Goal: Communication & Community: Ask a question

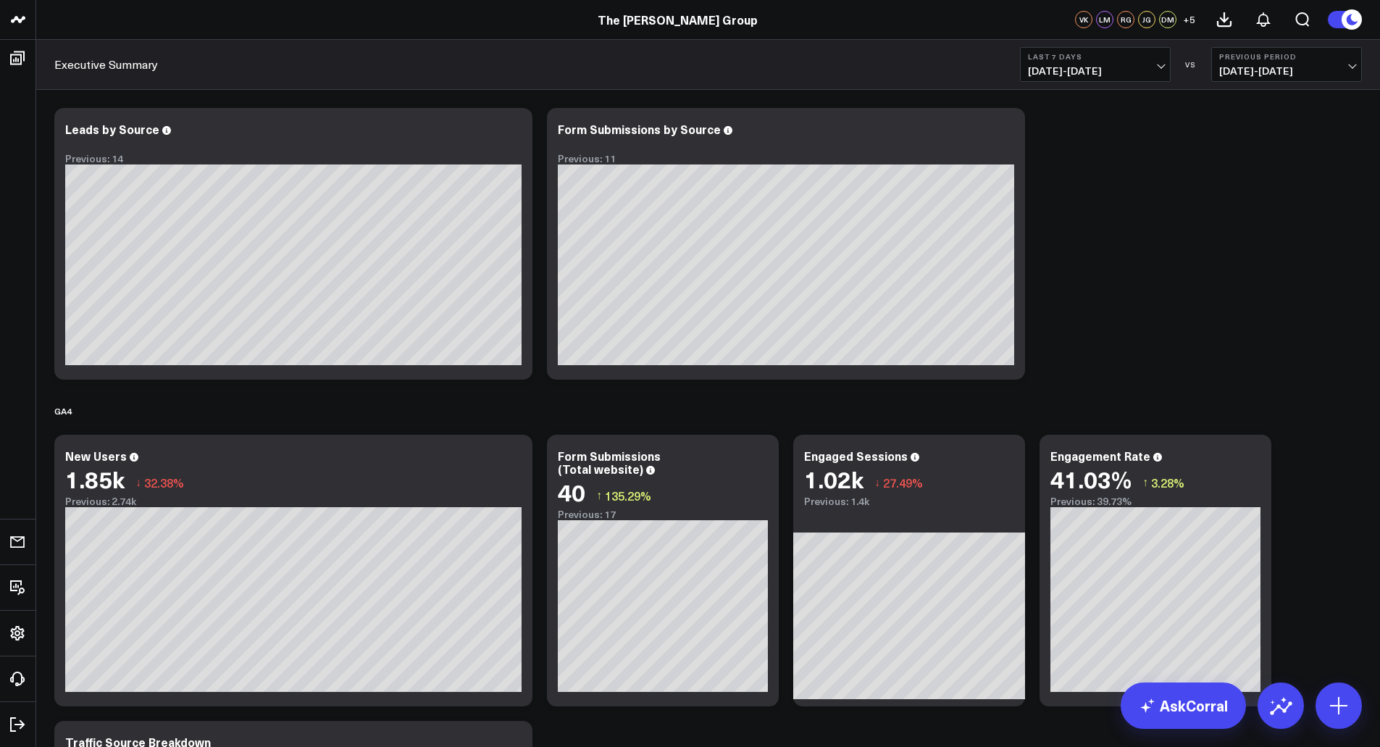
click at [1161, 68] on span "[DATE] - [DATE]" at bounding box center [1095, 71] width 135 height 12
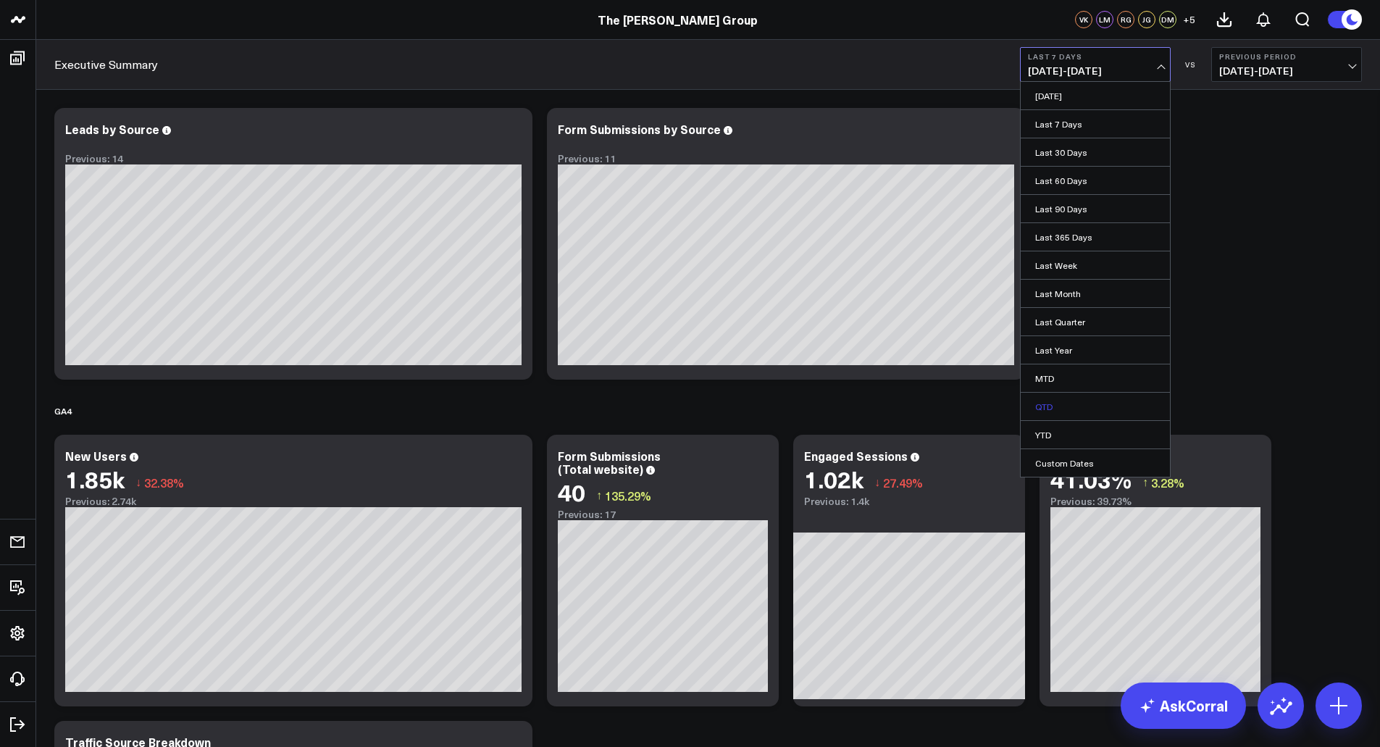
click at [1089, 401] on link "QTD" at bounding box center [1095, 407] width 149 height 28
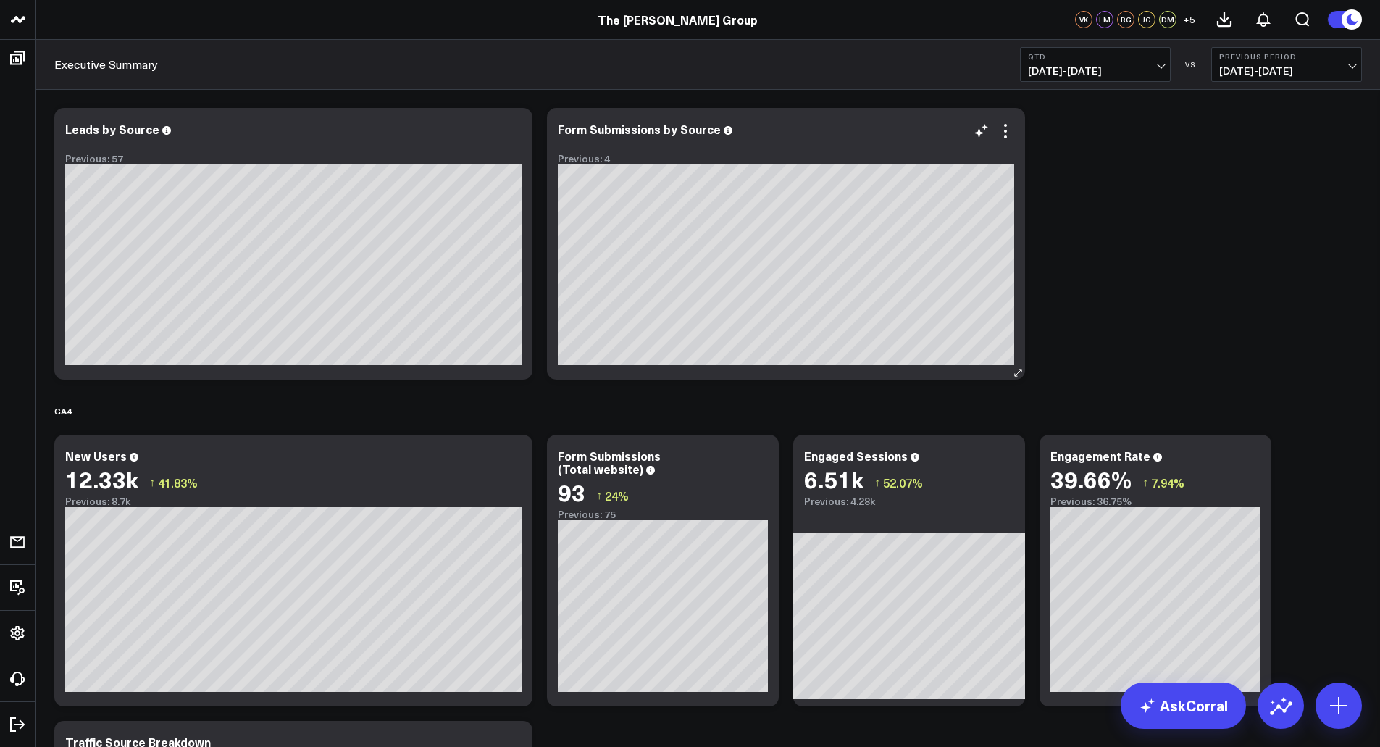
click at [725, 135] on span at bounding box center [728, 129] width 9 height 14
click at [162, 137] on div "Leads by Source Previous: 57" at bounding box center [293, 143] width 456 height 42
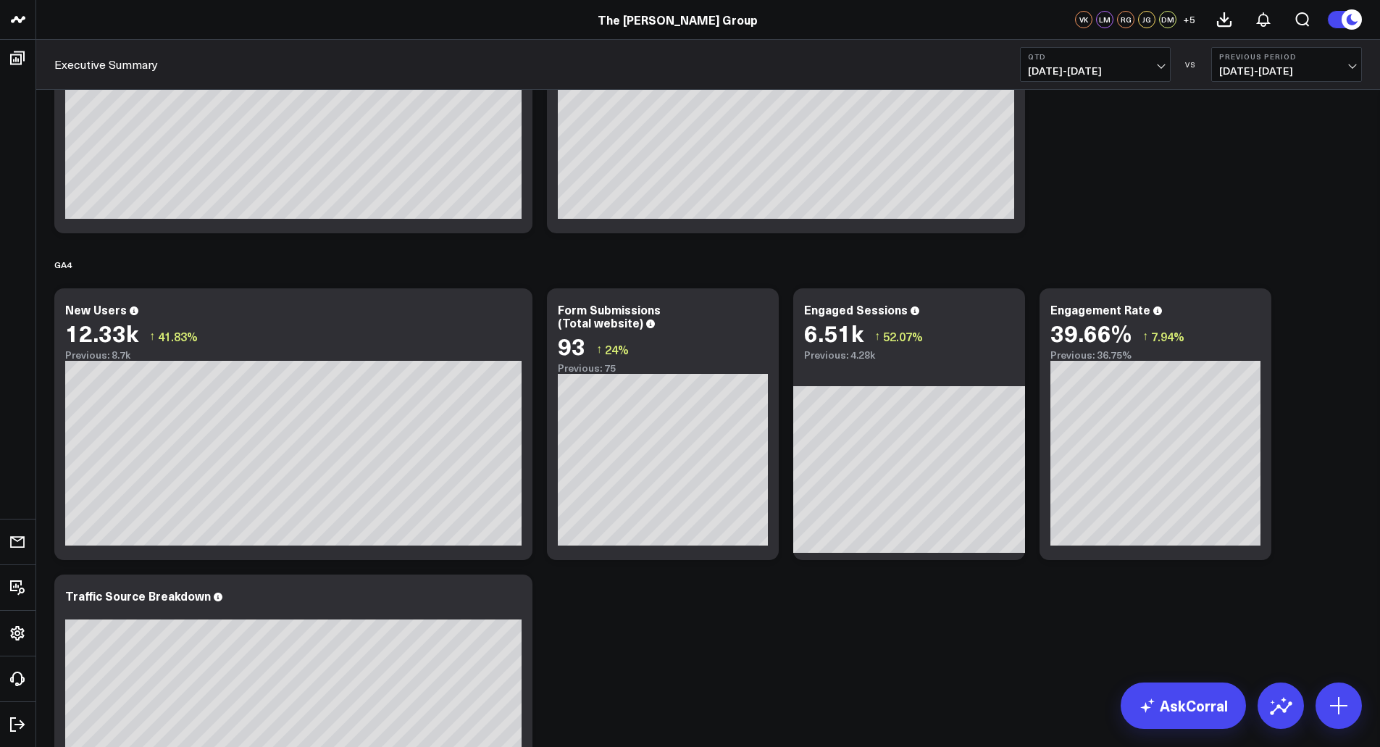
scroll to position [72, 0]
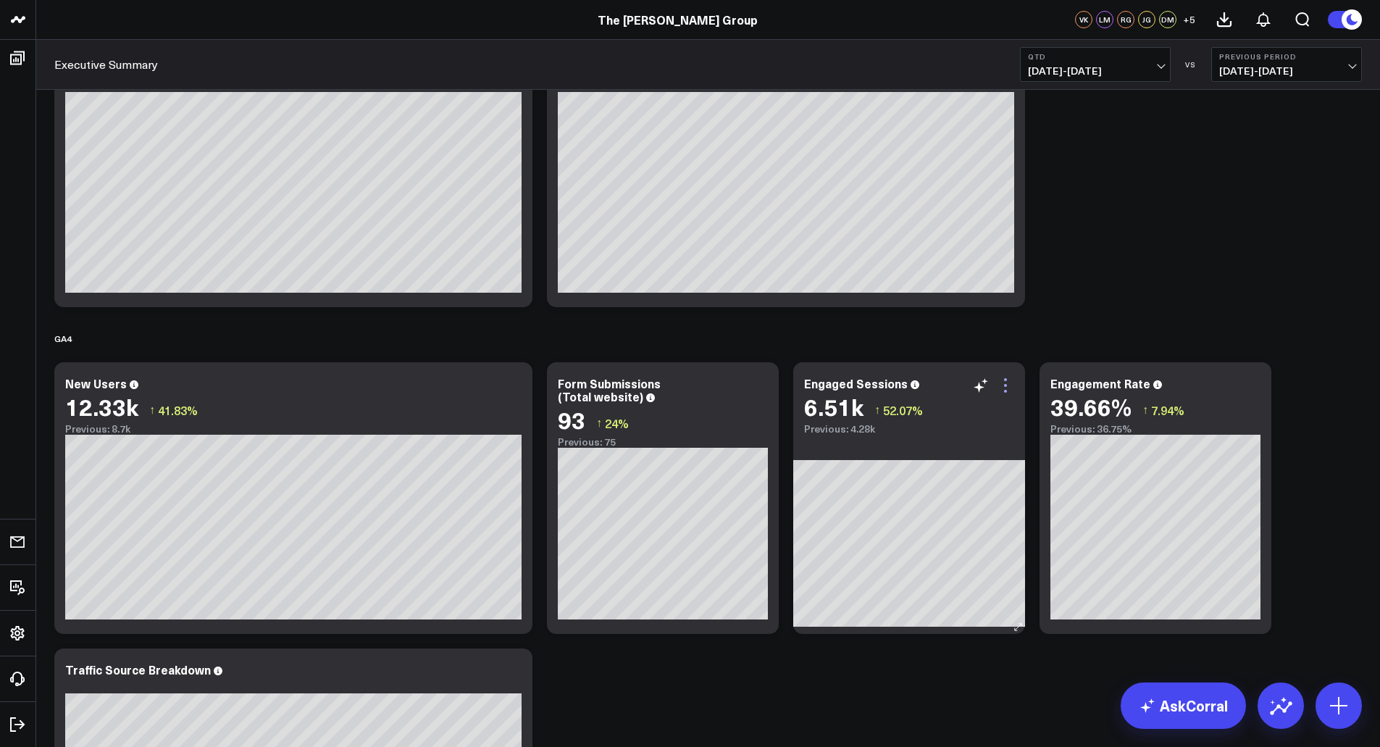
click at [1007, 388] on icon at bounding box center [1005, 385] width 17 height 17
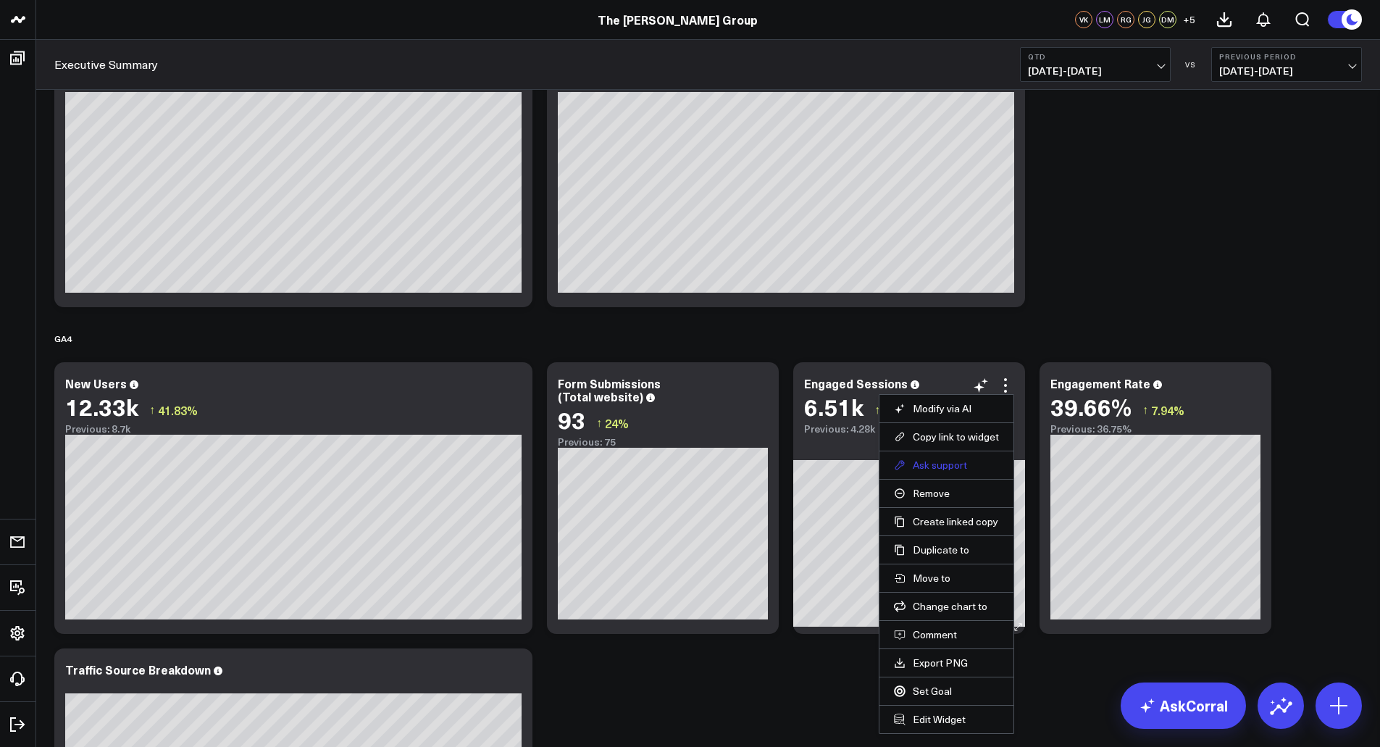
click at [953, 464] on button "Ask support" at bounding box center [946, 464] width 105 height 13
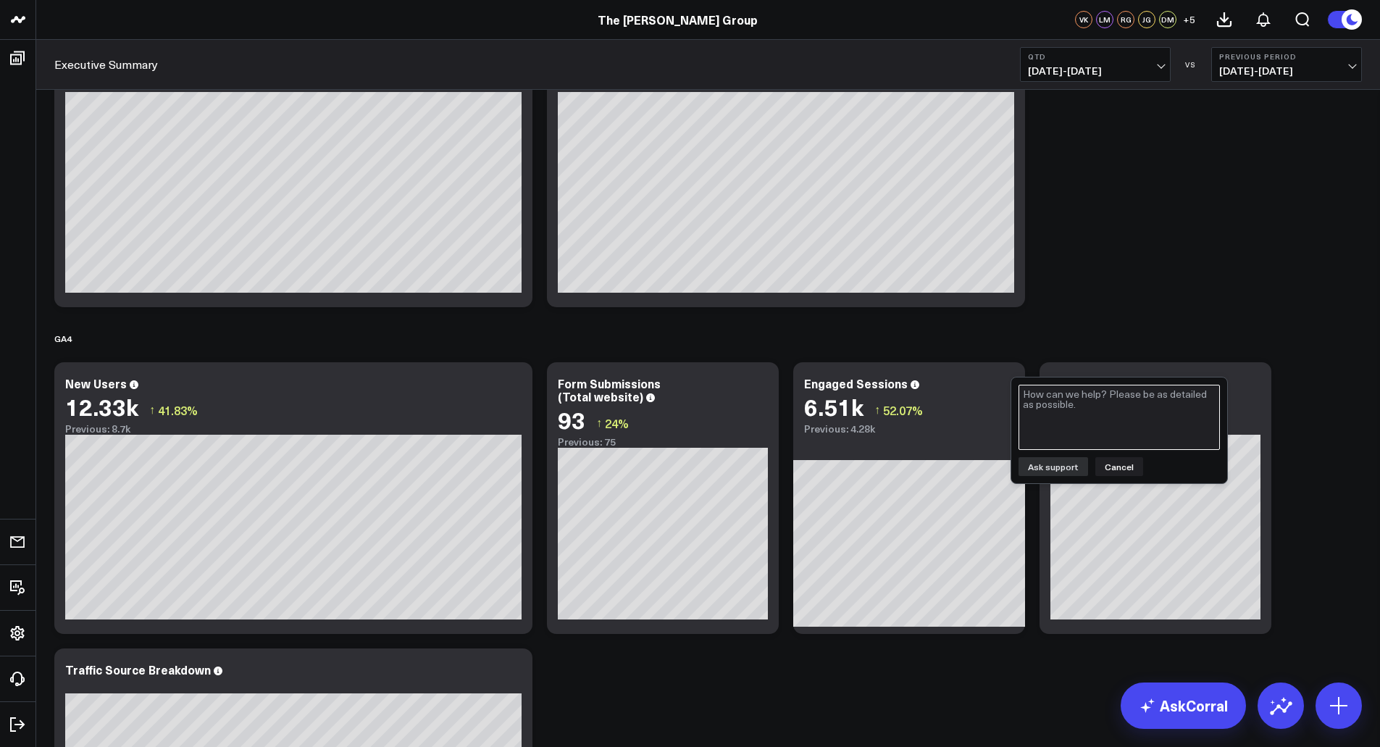
click at [1050, 404] on textarea at bounding box center [1118, 417] width 201 height 65
click at [1026, 396] on textarea "ehat is engaged sessions" at bounding box center [1118, 417] width 201 height 65
type textarea "what is engaged sessions"
click at [1062, 461] on button "Ask support" at bounding box center [1053, 466] width 70 height 19
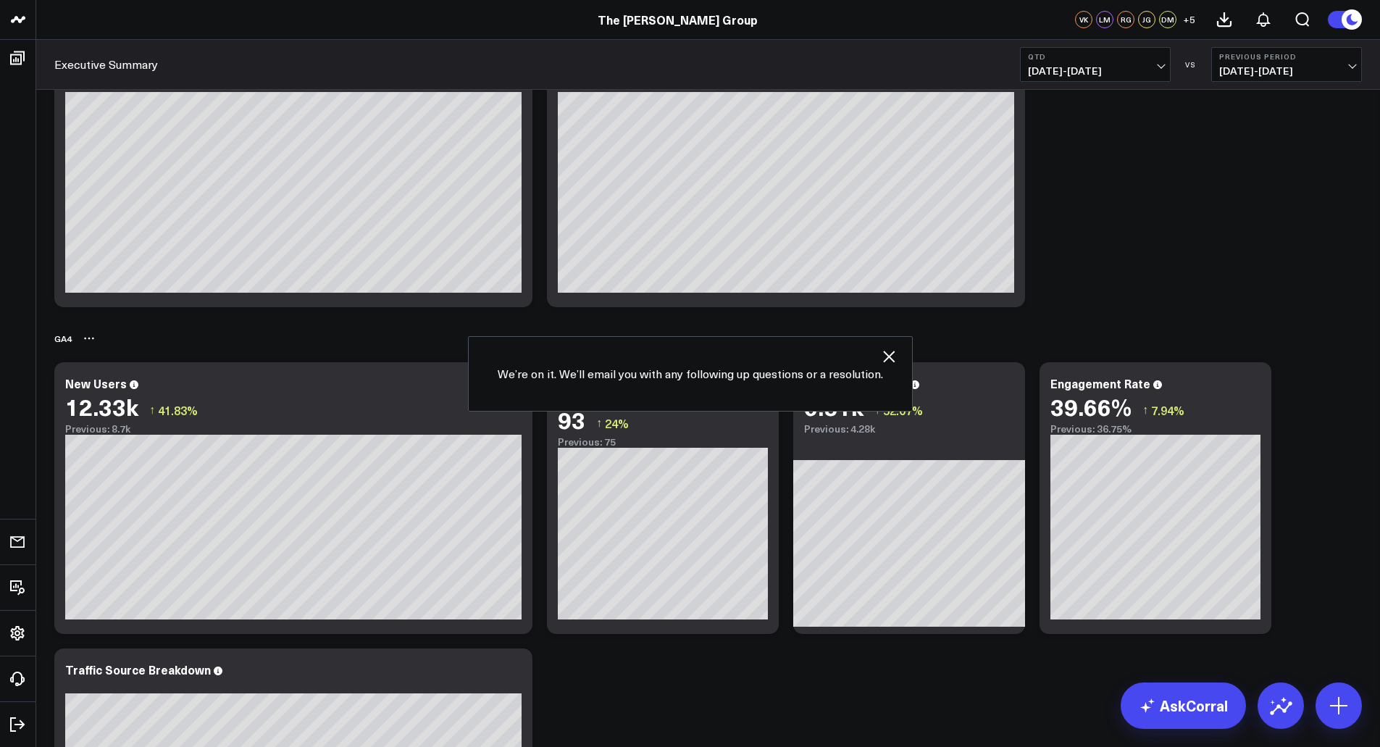
click at [883, 353] on icon "button" at bounding box center [888, 356] width 17 height 17
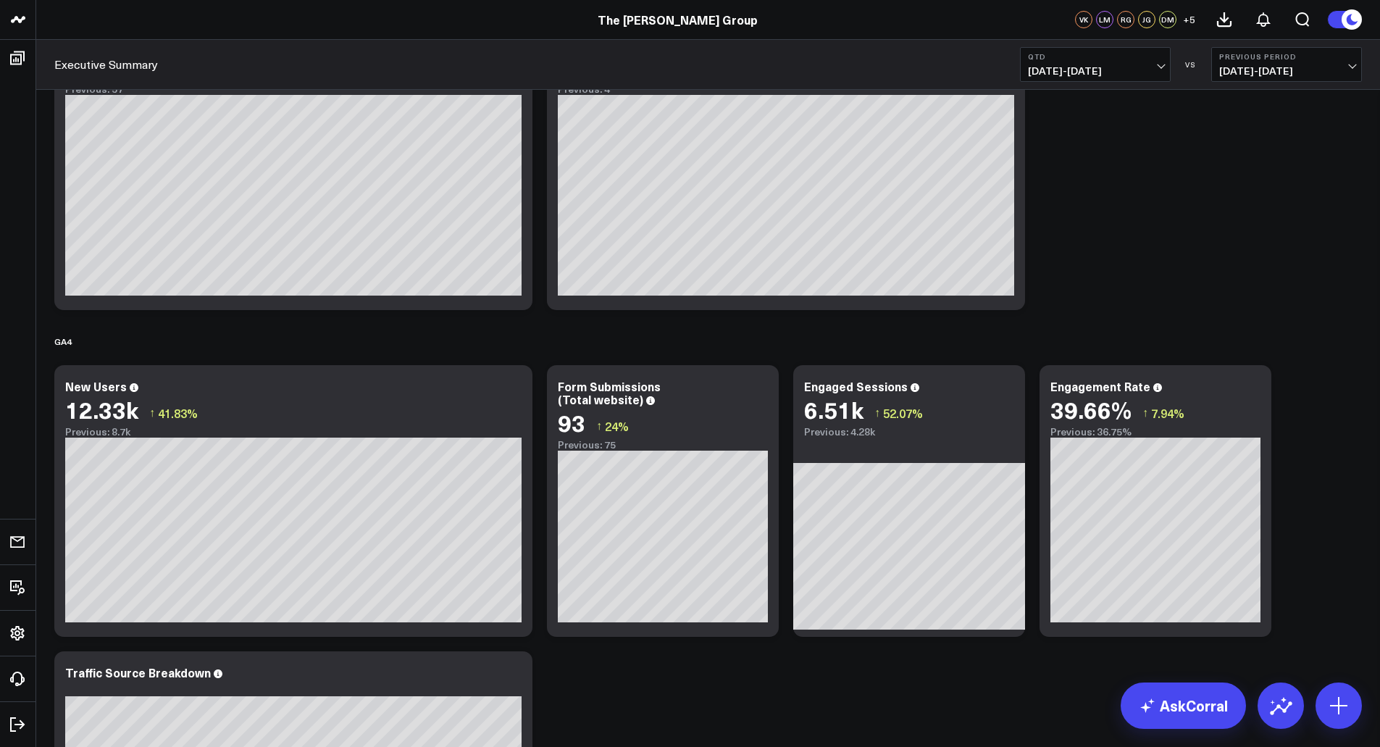
scroll to position [0, 0]
